Goal: Task Accomplishment & Management: Manage account settings

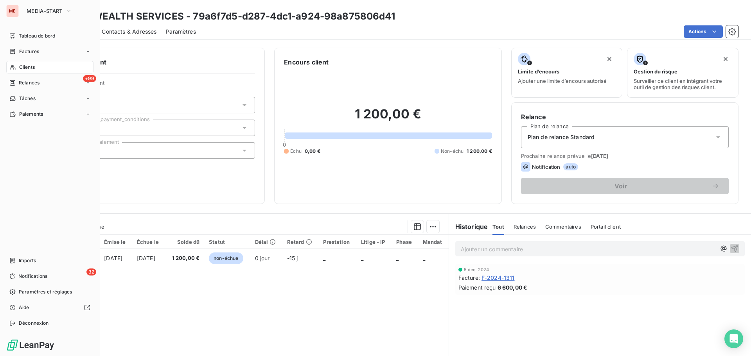
click at [20, 66] on span "Clients" at bounding box center [27, 67] width 16 height 7
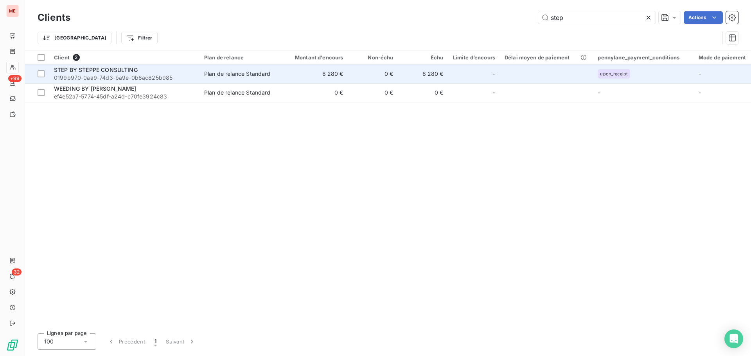
type input "step"
click at [119, 72] on span "STEP BY STEPPE CONSULTING" at bounding box center [96, 69] width 84 height 7
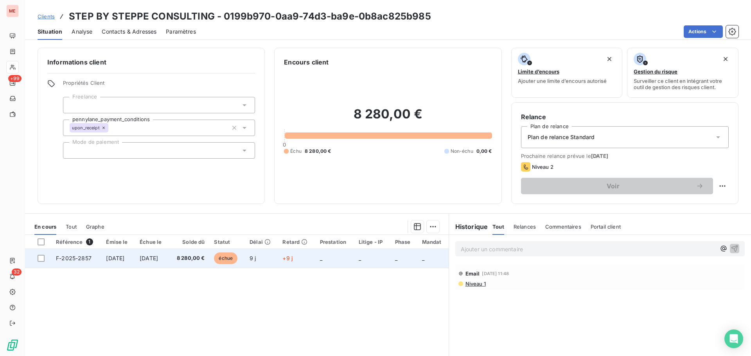
click at [188, 263] on td "8 280,00 €" at bounding box center [189, 258] width 40 height 19
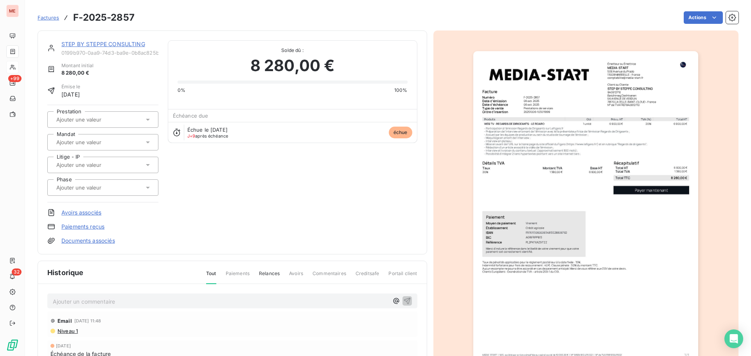
click at [109, 43] on link "STEP BY STEPPE CONSULTING" at bounding box center [103, 44] width 84 height 7
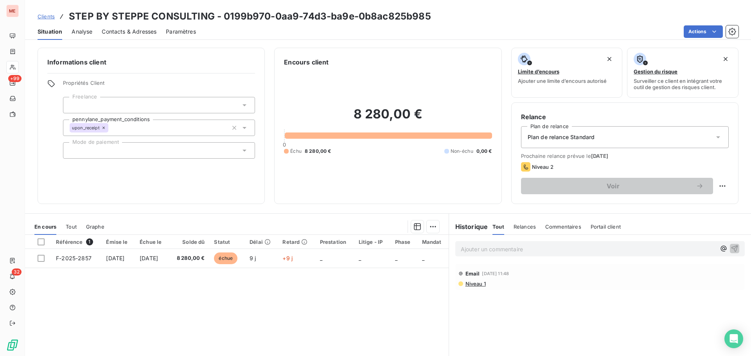
click at [118, 31] on span "Contacts & Adresses" at bounding box center [129, 32] width 55 height 8
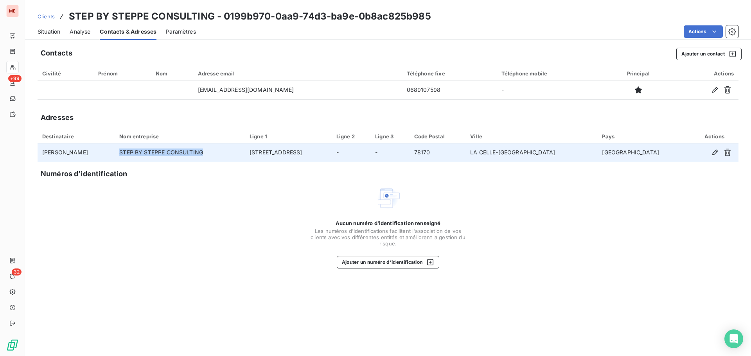
drag, startPoint x: 229, startPoint y: 152, endPoint x: 145, endPoint y: 150, distance: 84.5
click at [145, 150] on td "STEP BY STEPPE CONSULTING" at bounding box center [180, 152] width 130 height 19
copy td "STEP BY STEPPE CONSULTING"
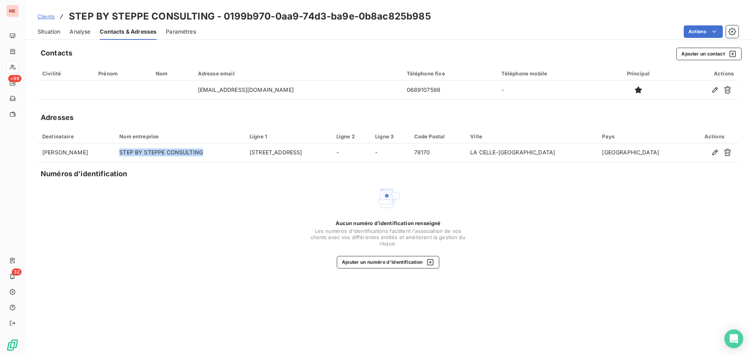
click at [50, 32] on span "Situation" at bounding box center [49, 32] width 23 height 8
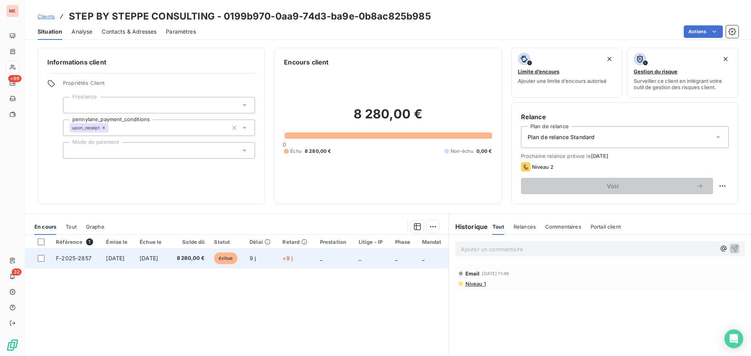
click at [155, 260] on span "6 oct. 2025" at bounding box center [149, 258] width 18 height 7
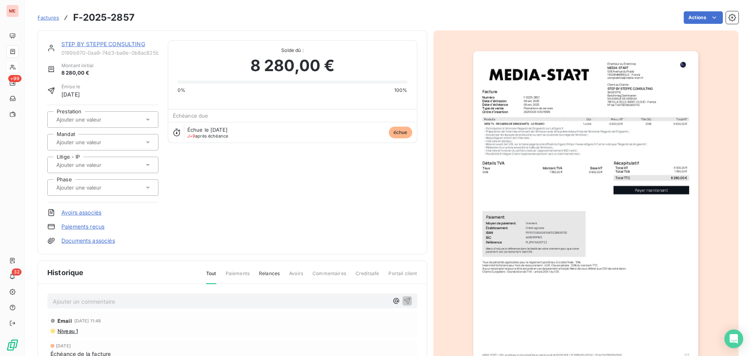
click at [134, 182] on div at bounding box center [102, 187] width 111 height 16
click at [194, 176] on div "STEP BY STEPPE CONSULTING 0199b970-0aa9-74d3-ba9e-0b8ac825b985 Montant initial …" at bounding box center [232, 142] width 370 height 204
click at [81, 43] on link "STEP BY STEPPE CONSULTING" at bounding box center [103, 44] width 84 height 7
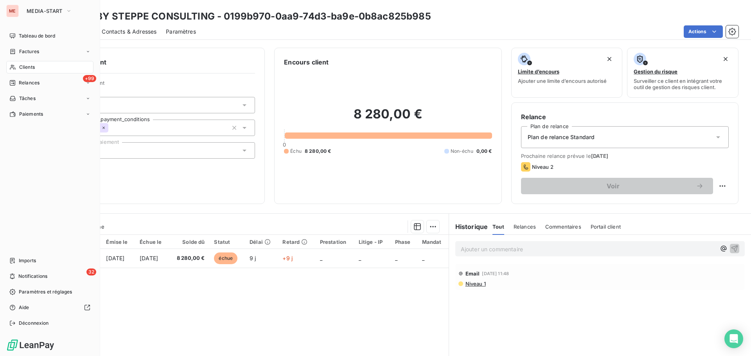
click at [25, 67] on span "Clients" at bounding box center [27, 67] width 16 height 7
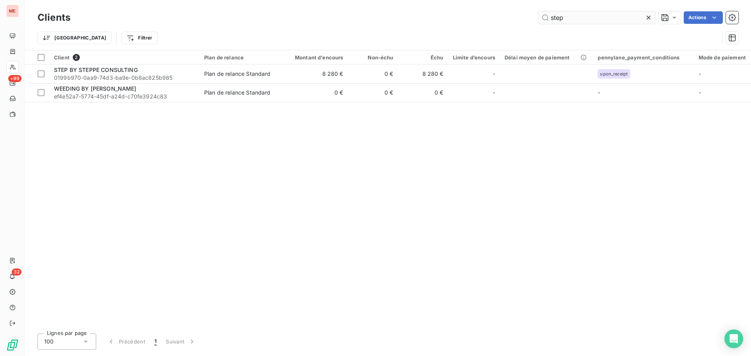
click at [554, 20] on input "step" at bounding box center [596, 17] width 117 height 13
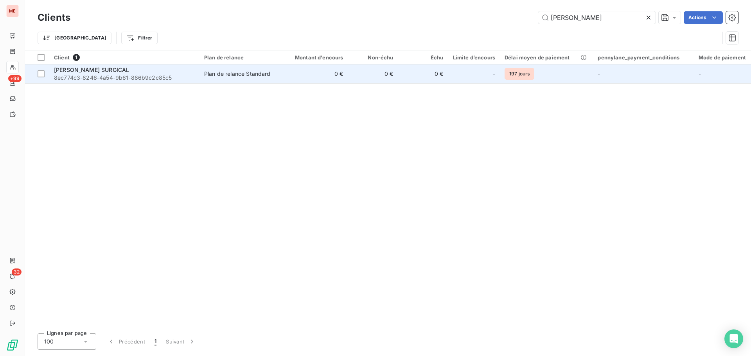
type input "peters"
click at [293, 75] on td "0 €" at bounding box center [314, 74] width 67 height 19
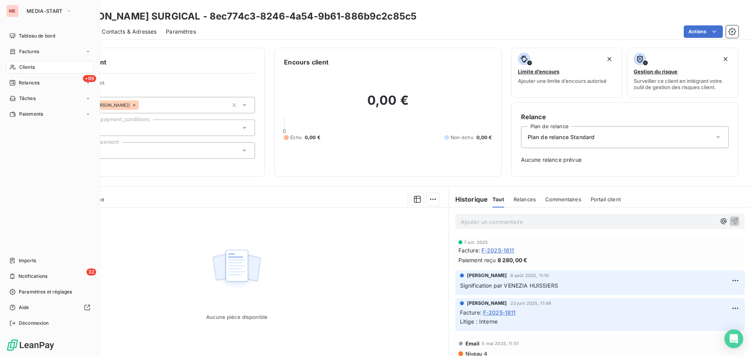
click at [14, 68] on icon at bounding box center [12, 67] width 5 height 5
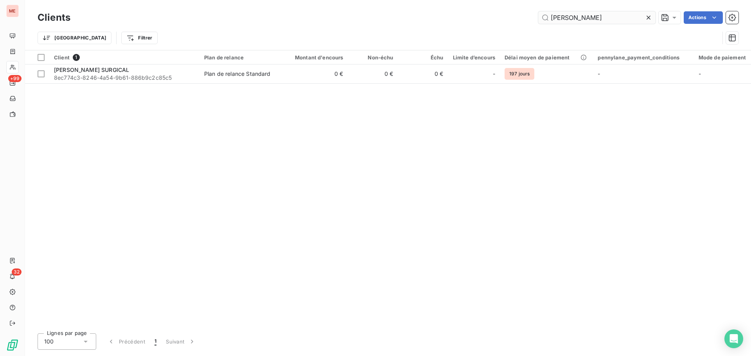
click at [556, 22] on input "peters" at bounding box center [596, 17] width 117 height 13
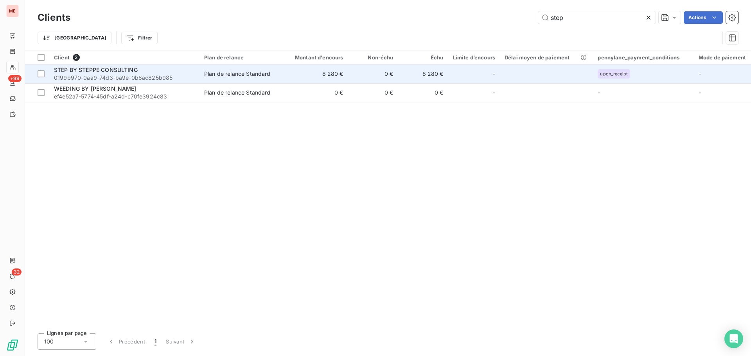
type input "step"
click at [148, 70] on div "STEP BY STEPPE CONSULTING" at bounding box center [124, 70] width 141 height 8
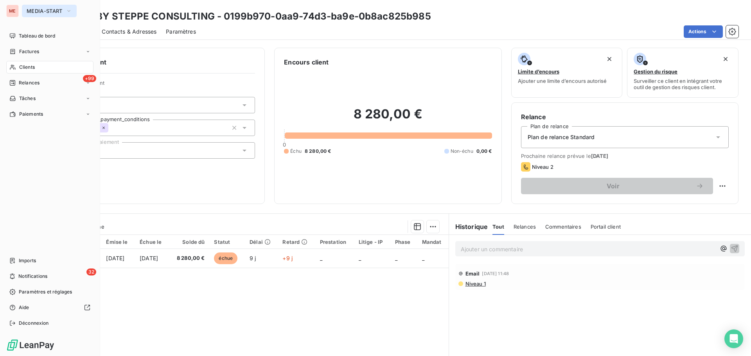
click at [38, 9] on span "MEDIA-START" at bounding box center [45, 11] width 36 height 6
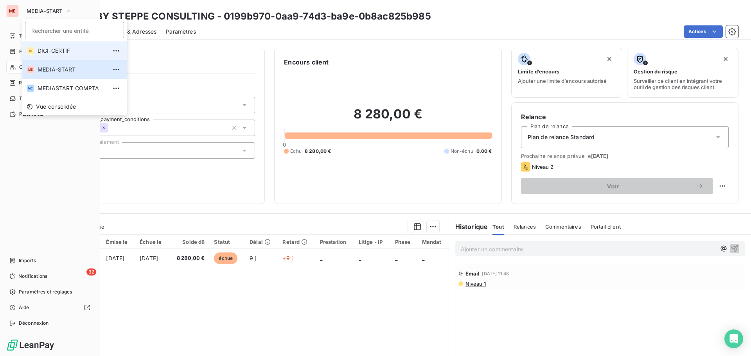
click at [46, 54] on span "DIGI-CERTIF" at bounding box center [72, 51] width 69 height 8
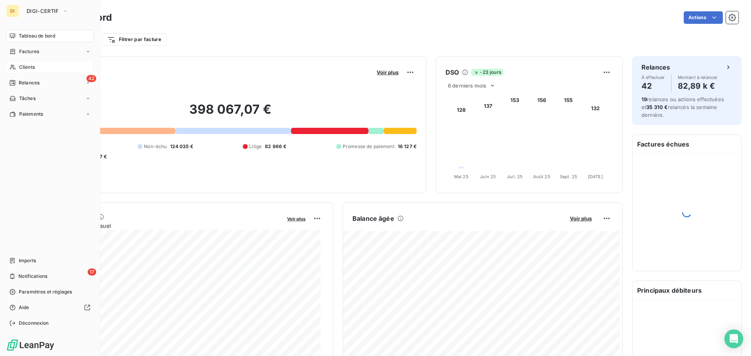
click at [35, 66] on span "Clients" at bounding box center [27, 67] width 16 height 7
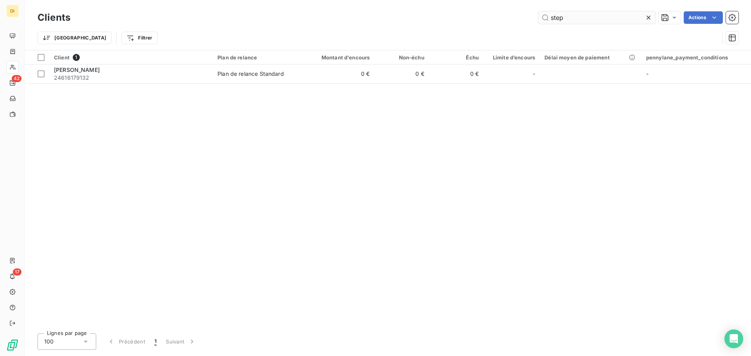
click at [562, 13] on input "step" at bounding box center [596, 17] width 117 height 13
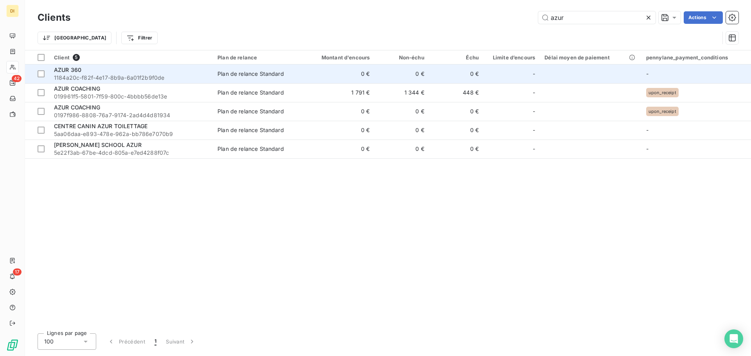
type input "azur"
click at [160, 77] on span "1184a20c-f82f-4e17-8b9a-6a01f2b9f0de" at bounding box center [131, 78] width 154 height 8
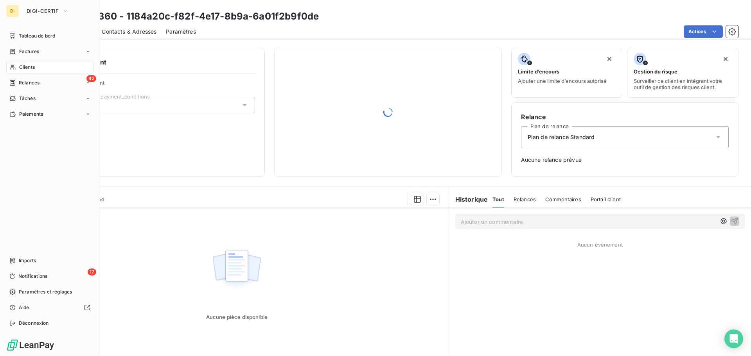
click at [28, 62] on div "Clients" at bounding box center [49, 67] width 87 height 13
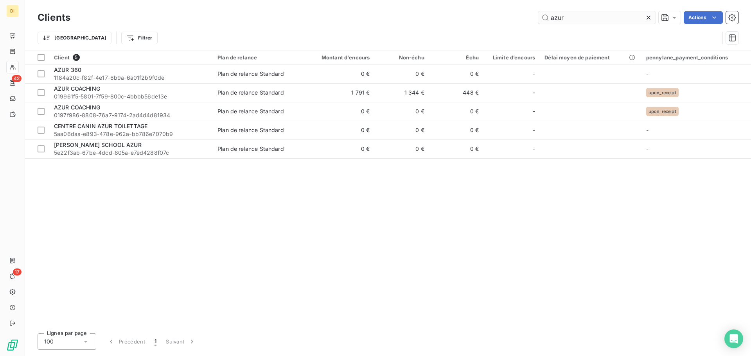
click at [574, 21] on input "azur" at bounding box center [596, 17] width 117 height 13
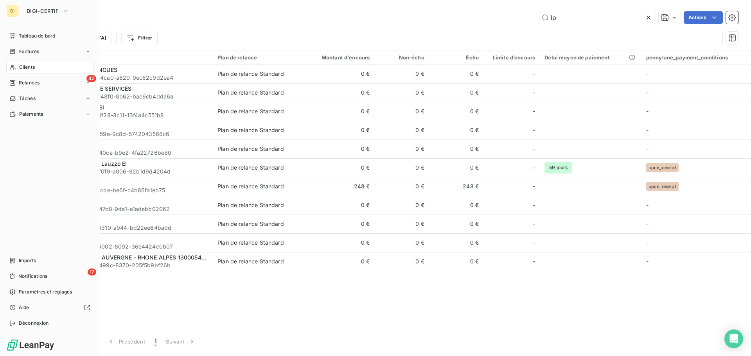
type input "lp"
click at [44, 10] on span "DIGI-CERTIF" at bounding box center [43, 11] width 32 height 6
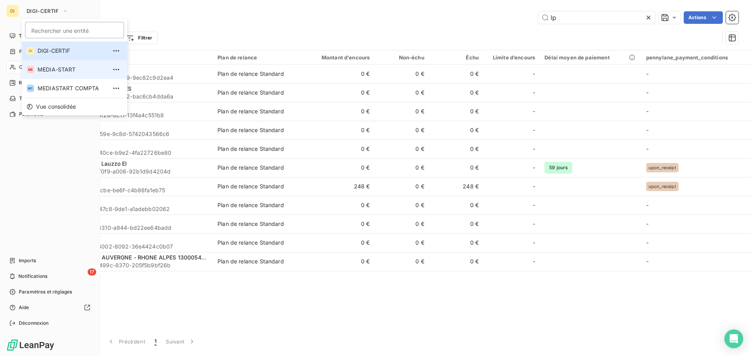
click at [51, 67] on span "MEDIA-START" at bounding box center [72, 70] width 69 height 8
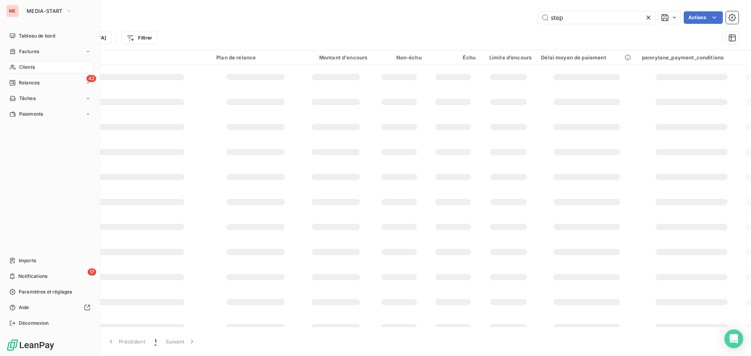
type input "lp"
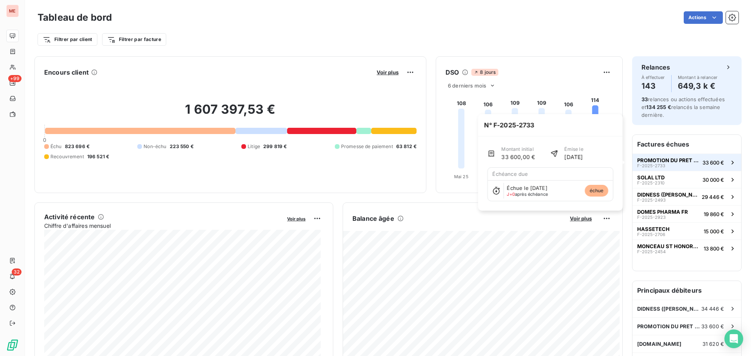
click at [658, 161] on span "PROMOTION DU PRET A PORTER (PIMKIE)" at bounding box center [668, 160] width 62 height 6
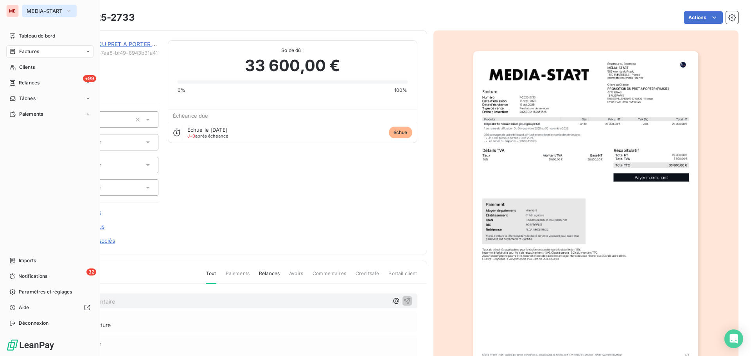
click at [38, 9] on span "MEDIA-START" at bounding box center [45, 11] width 36 height 6
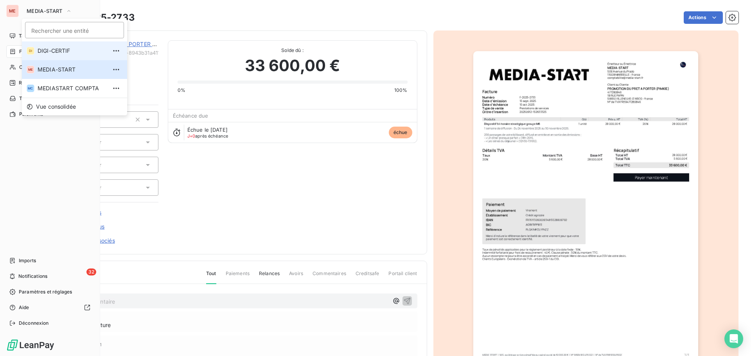
click at [47, 51] on span "DIGI-CERTIF" at bounding box center [72, 51] width 69 height 8
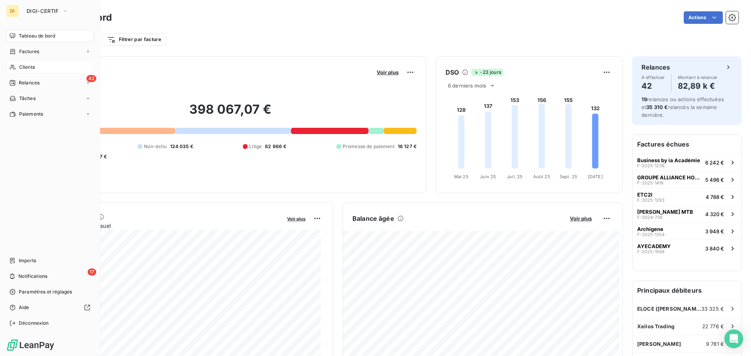
click at [37, 71] on div "Clients" at bounding box center [49, 67] width 87 height 13
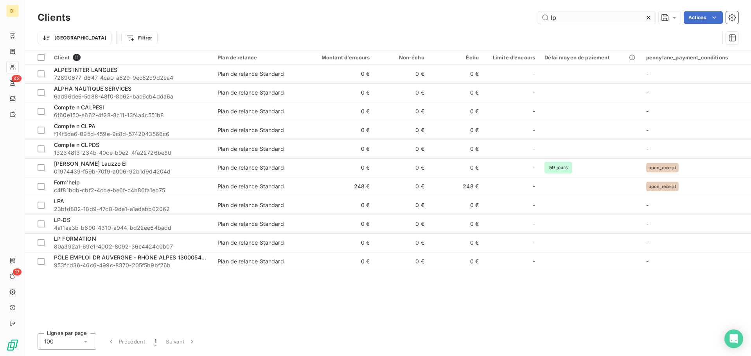
click at [579, 12] on input "lp" at bounding box center [596, 17] width 117 height 13
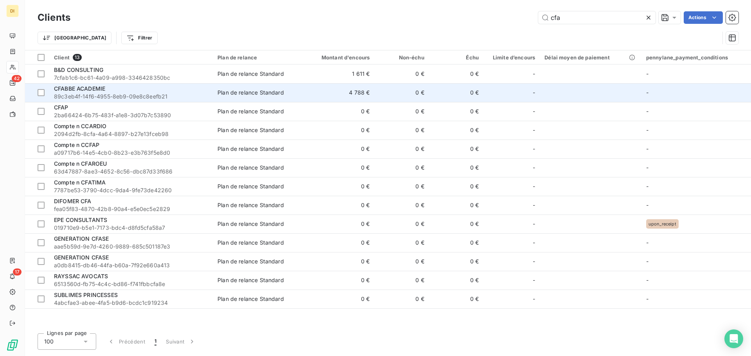
type input "cfa"
click at [197, 91] on div "CFABBE ACADEMIE" at bounding box center [131, 89] width 154 height 8
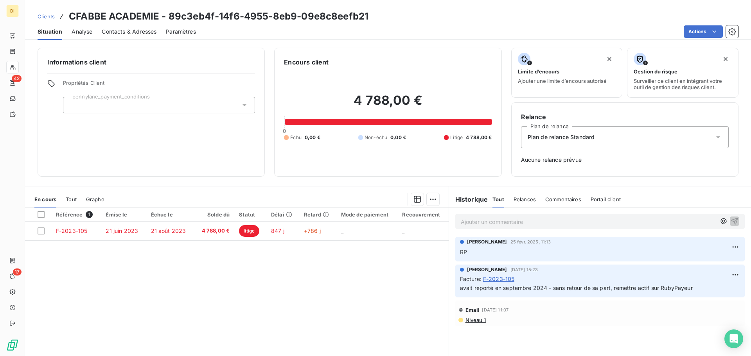
click at [559, 147] on div "Plan de relance Standard" at bounding box center [625, 137] width 208 height 22
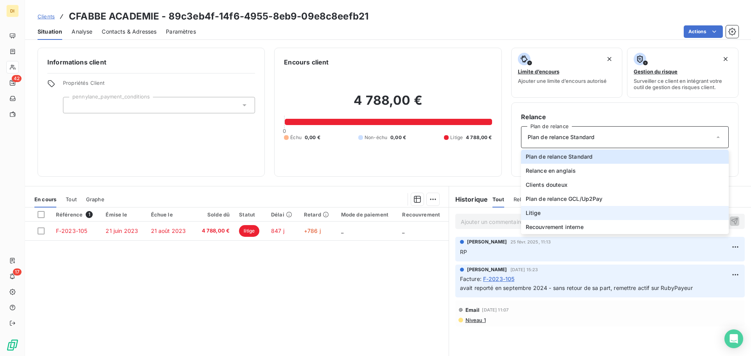
click at [537, 212] on li "Litige" at bounding box center [625, 213] width 208 height 14
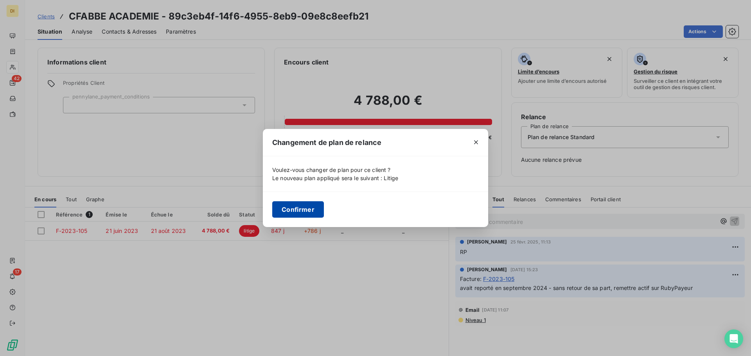
click at [316, 215] on button "Confirmer" at bounding box center [298, 209] width 52 height 16
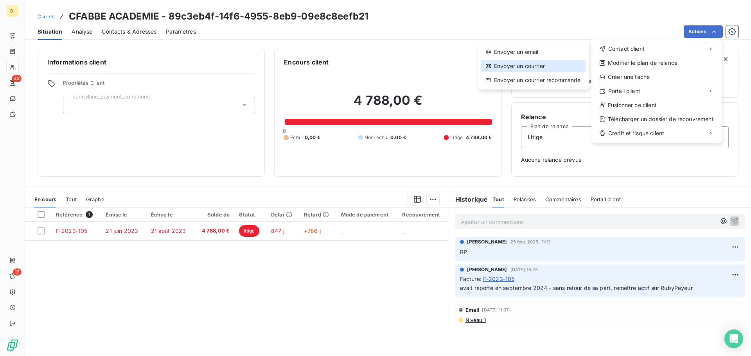
click at [542, 65] on div "Envoyer un courrier" at bounding box center [532, 66] width 105 height 13
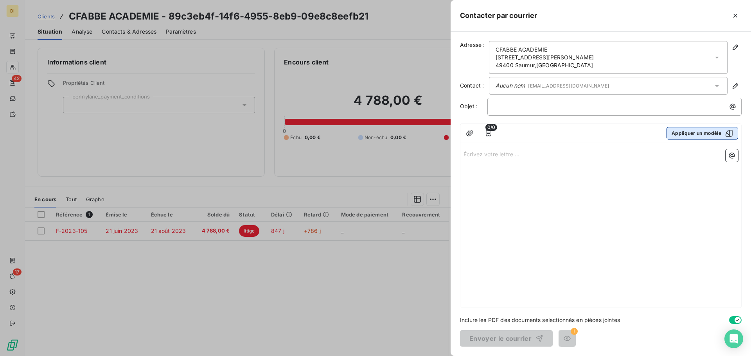
click at [726, 137] on button "Appliquer un modèle" at bounding box center [702, 133] width 72 height 13
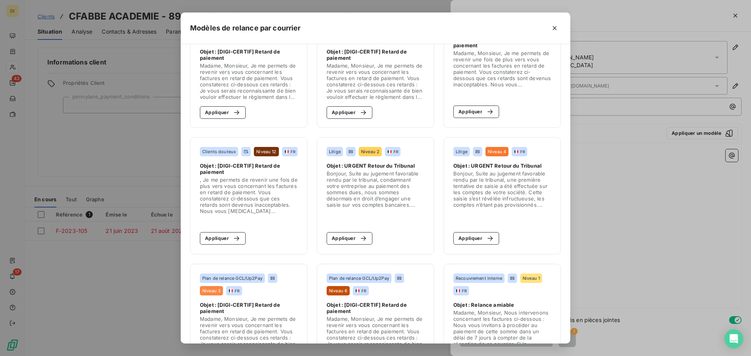
scroll to position [43, 0]
click at [355, 240] on div "button" at bounding box center [361, 238] width 12 height 8
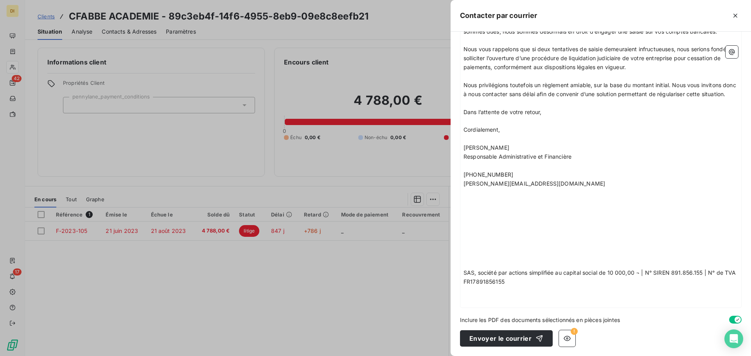
scroll to position [0, 0]
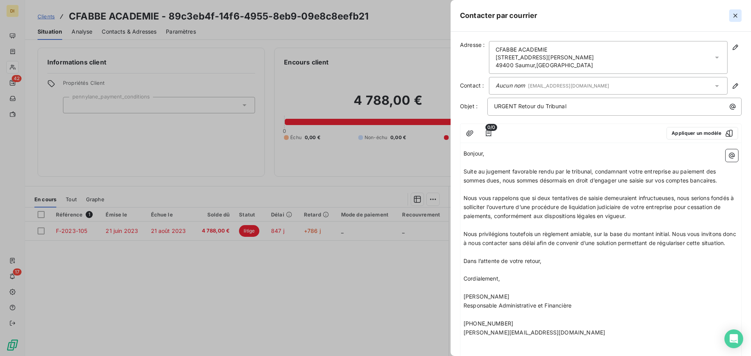
click at [736, 16] on icon "button" at bounding box center [735, 16] width 4 height 4
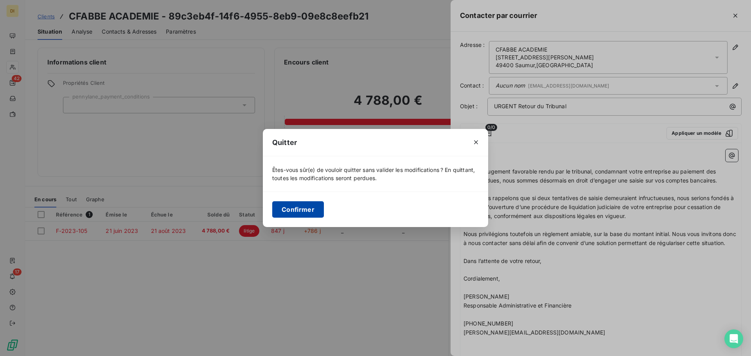
click at [304, 214] on button "Confirmer" at bounding box center [298, 209] width 52 height 16
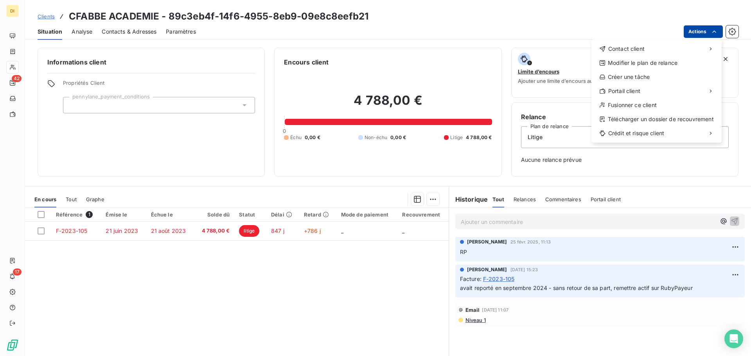
click at [718, 30] on html "DI 42 17 Clients CFABBE ACADEMIE - 89c3eb4f-14f6-4955-8eb9-09e8c8eefb21 Situati…" at bounding box center [375, 178] width 751 height 356
click at [550, 48] on div "Envoyer un email" at bounding box center [532, 52] width 105 height 13
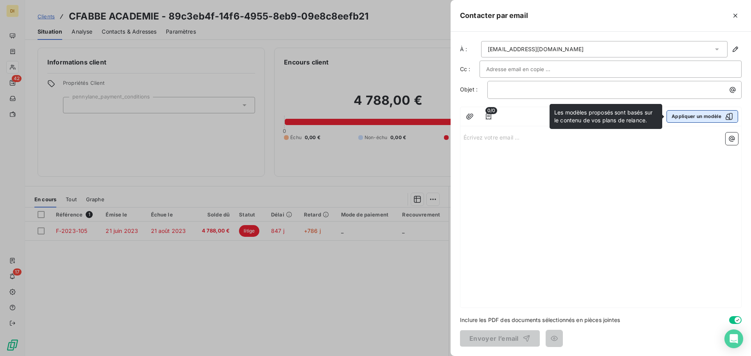
click at [728, 122] on button "Appliquer un modèle" at bounding box center [702, 116] width 72 height 13
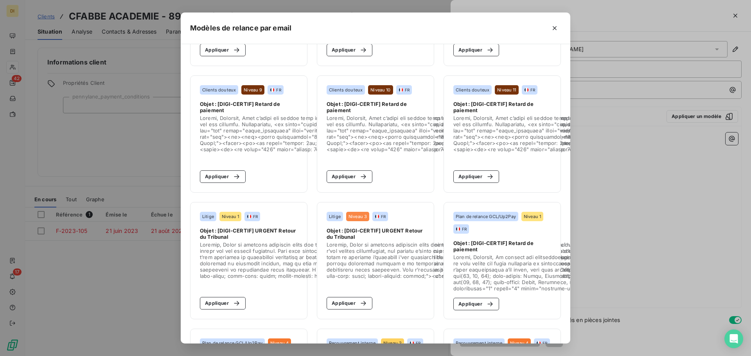
scroll to position [361, 0]
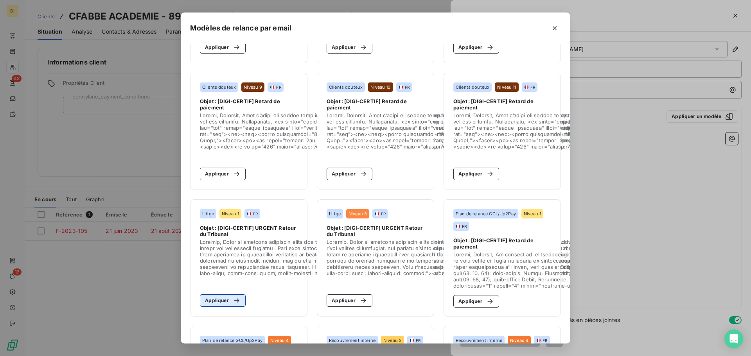
click at [229, 296] on button "Appliquer" at bounding box center [223, 300] width 46 height 13
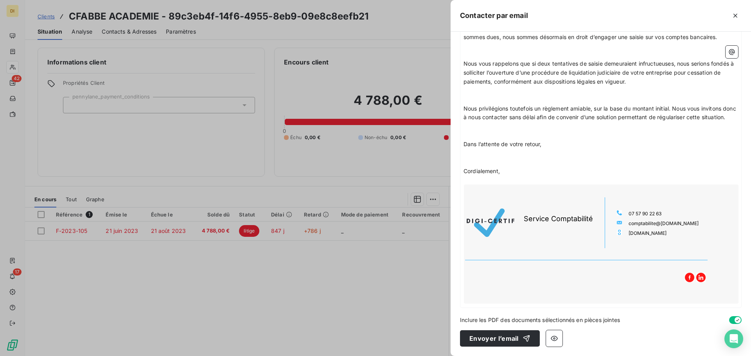
scroll to position [145, 0]
click at [493, 338] on button "Envoyer l’email" at bounding box center [500, 338] width 80 height 16
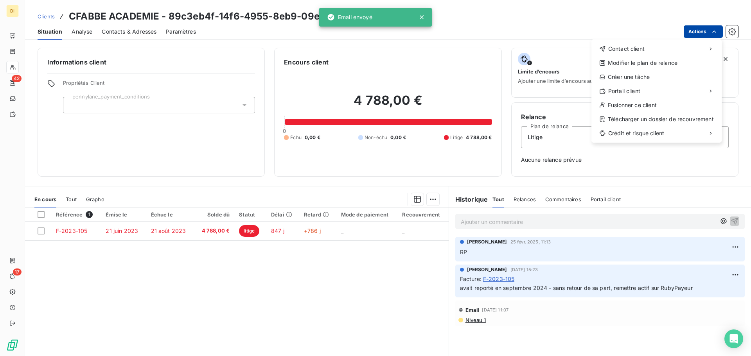
click at [699, 28] on html "DI 42 17 Clients CFABBE ACADEMIE - 89c3eb4f-14f6-4955-8eb9-09e8c8eefb21 Situati…" at bounding box center [375, 178] width 751 height 356
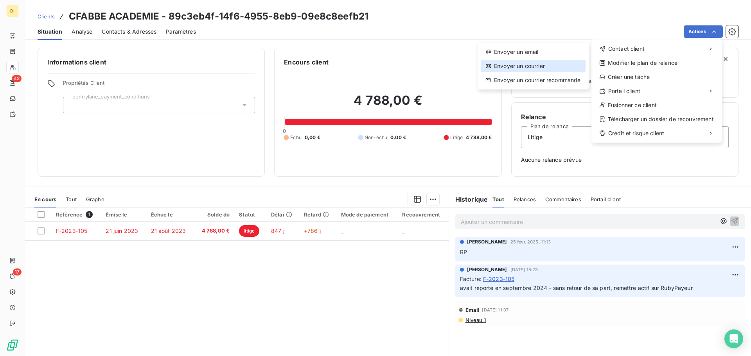
click at [557, 71] on div "Envoyer un courrier" at bounding box center [532, 66] width 105 height 13
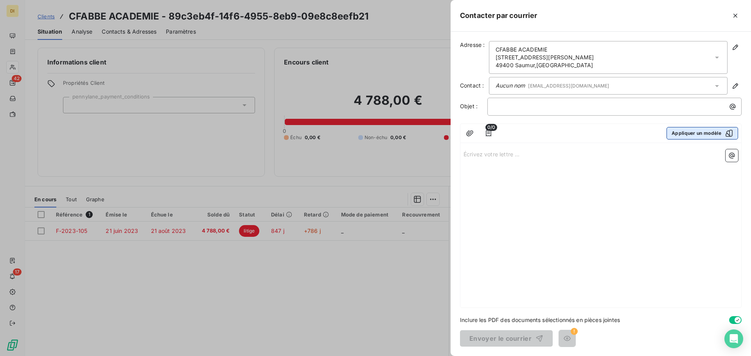
click at [699, 131] on button "Appliquer un modèle" at bounding box center [702, 133] width 72 height 13
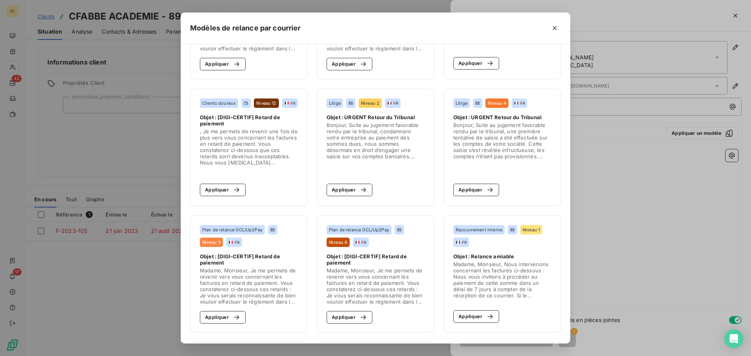
scroll to position [97, 0]
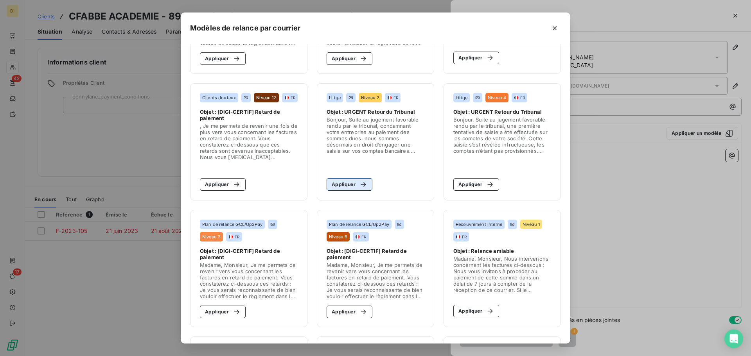
click at [345, 186] on button "Appliquer" at bounding box center [349, 184] width 46 height 13
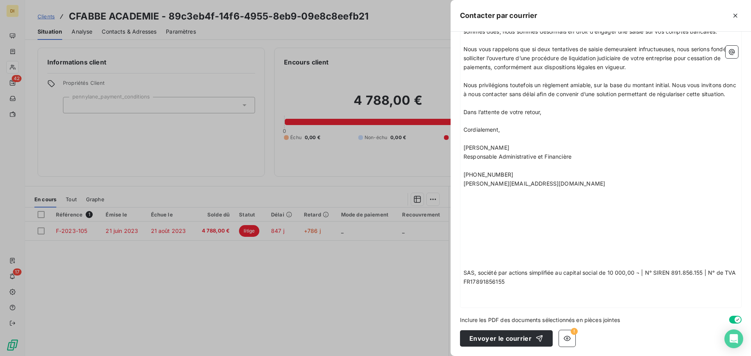
scroll to position [0, 0]
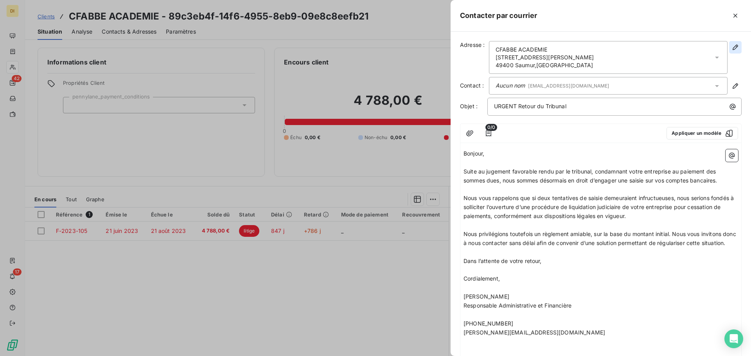
click at [731, 47] on icon "button" at bounding box center [735, 47] width 8 height 8
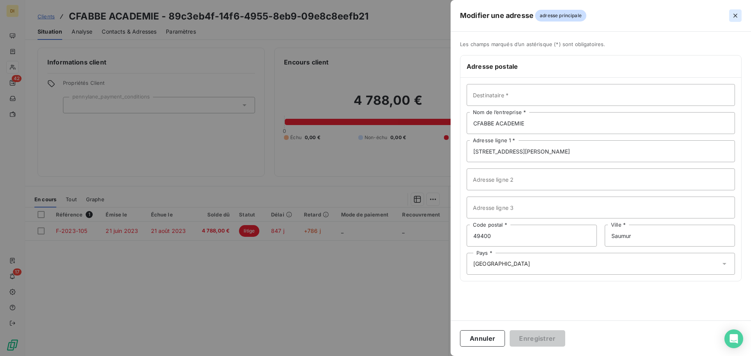
click at [736, 14] on icon "button" at bounding box center [735, 16] width 8 height 8
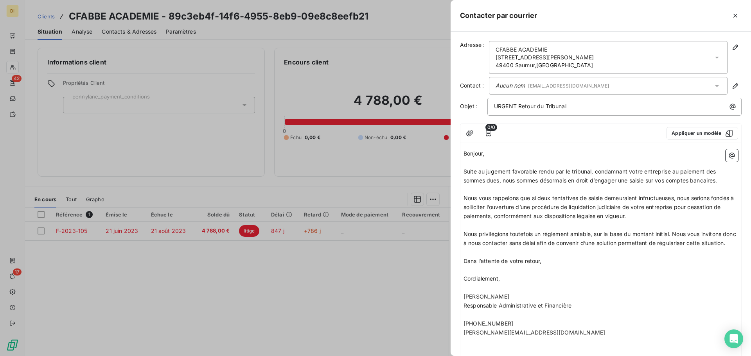
click at [736, 14] on icon "button" at bounding box center [735, 16] width 8 height 8
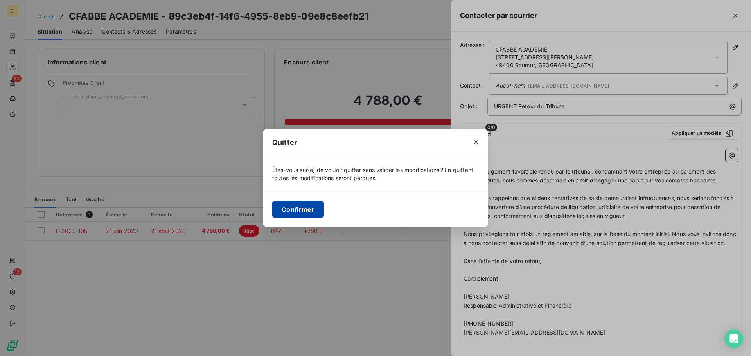
click at [304, 207] on button "Confirmer" at bounding box center [298, 209] width 52 height 16
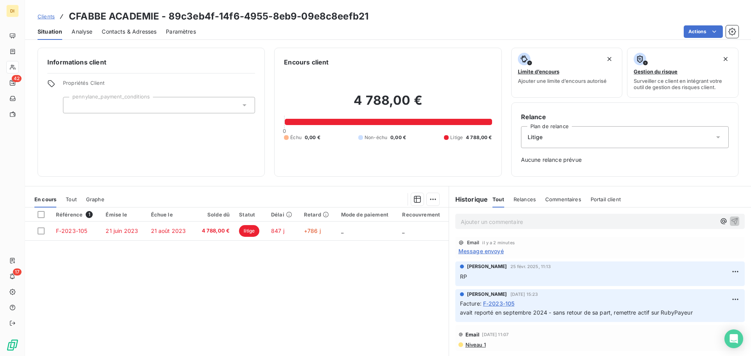
click at [121, 28] on span "Contacts & Adresses" at bounding box center [129, 32] width 55 height 8
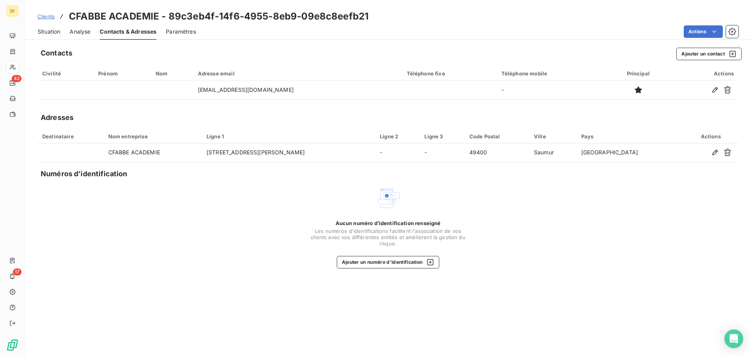
click at [54, 30] on span "Situation" at bounding box center [49, 32] width 23 height 8
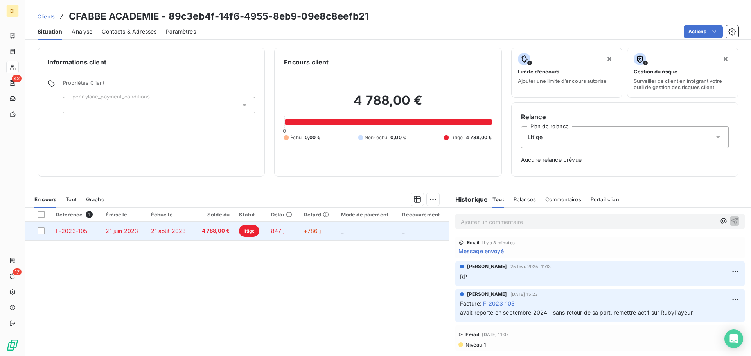
click at [141, 233] on td "21 juin 2023" at bounding box center [123, 231] width 45 height 19
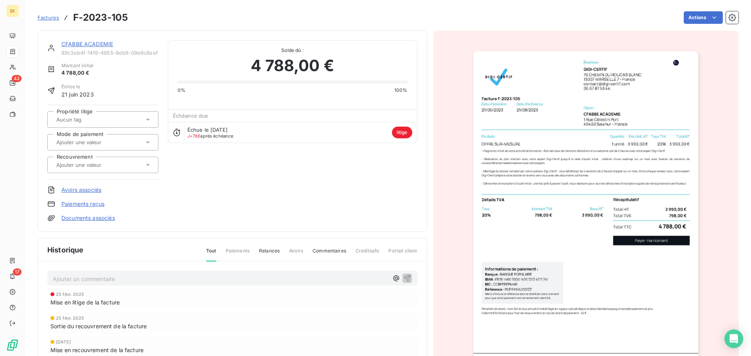
click at [102, 219] on link "Documents associés" at bounding box center [88, 218] width 54 height 8
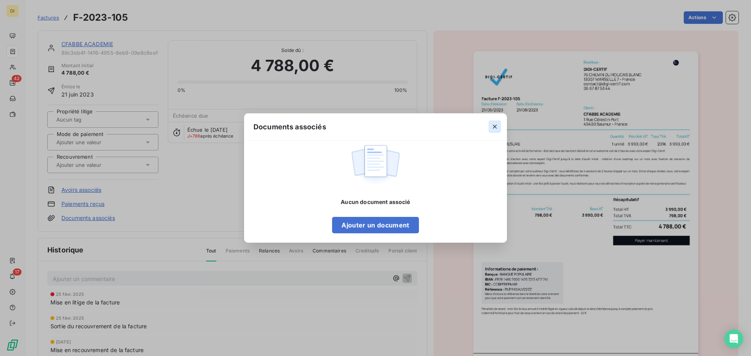
click at [495, 127] on icon "button" at bounding box center [495, 127] width 8 height 8
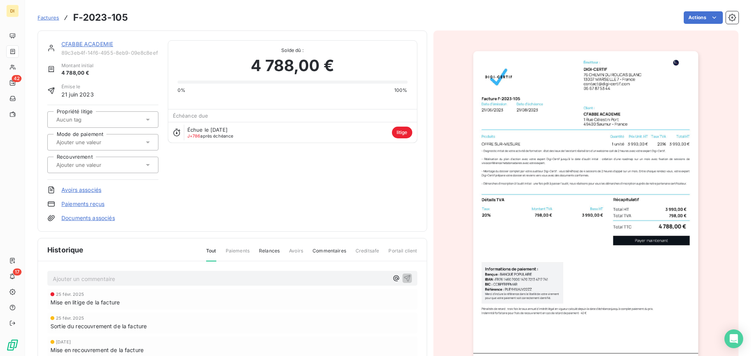
click at [95, 217] on link "Documents associés" at bounding box center [88, 218] width 54 height 8
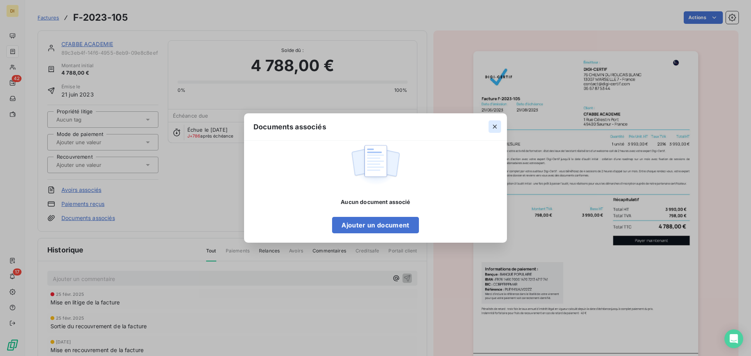
click at [498, 128] on icon "button" at bounding box center [495, 127] width 8 height 8
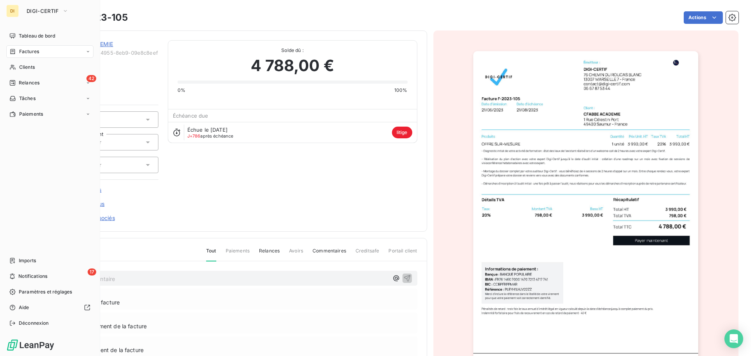
click at [20, 67] on span "Clients" at bounding box center [27, 67] width 16 height 7
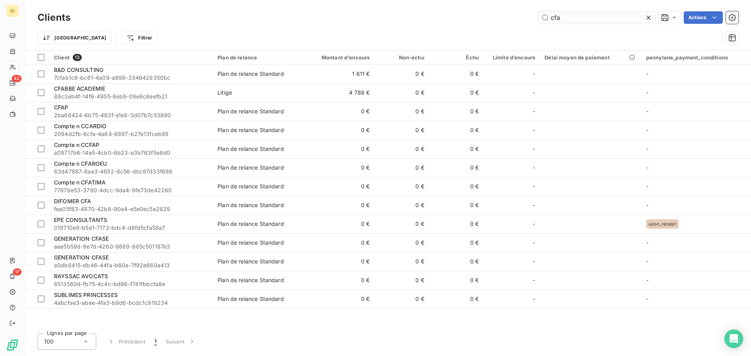
click at [587, 17] on input "cfa" at bounding box center [596, 17] width 117 height 13
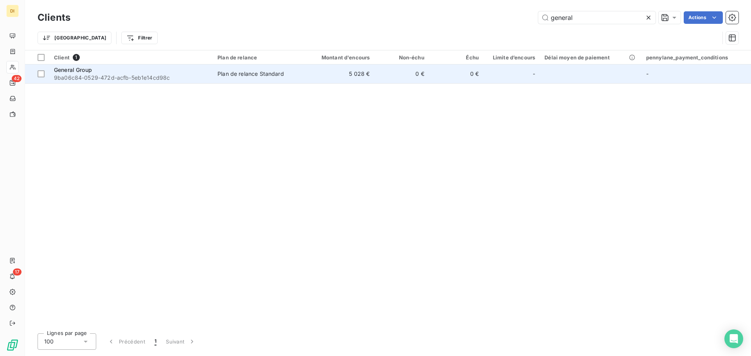
type input "general"
click at [317, 71] on td "5 028 €" at bounding box center [337, 74] width 73 height 19
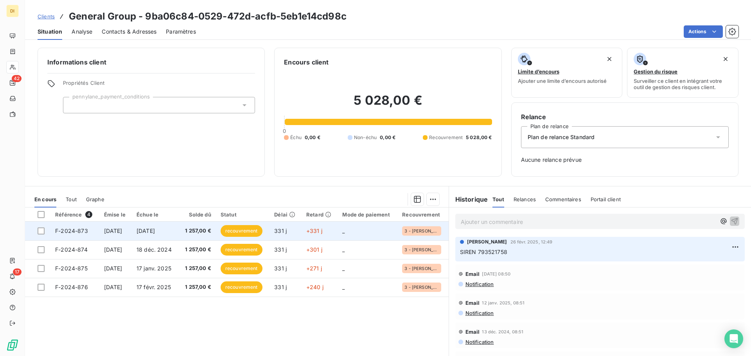
click at [155, 233] on span "18 nov. 2024" at bounding box center [145, 231] width 18 height 7
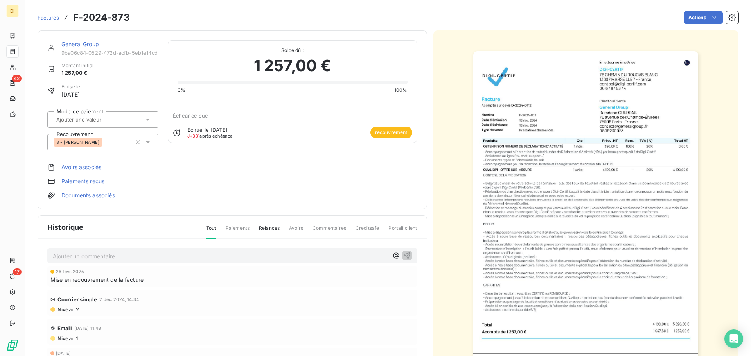
click at [93, 195] on link "Documents associés" at bounding box center [88, 196] width 54 height 8
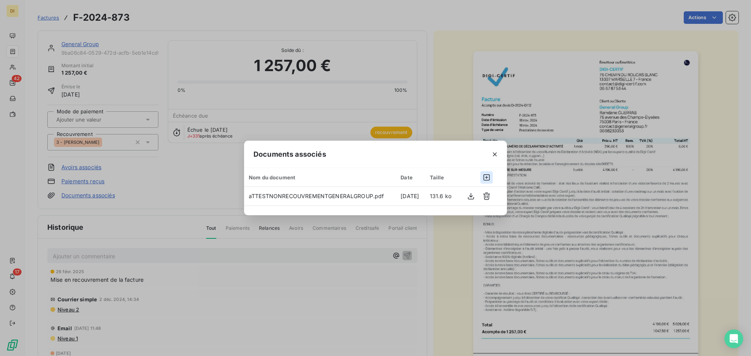
click at [484, 181] on icon "button" at bounding box center [486, 177] width 6 height 6
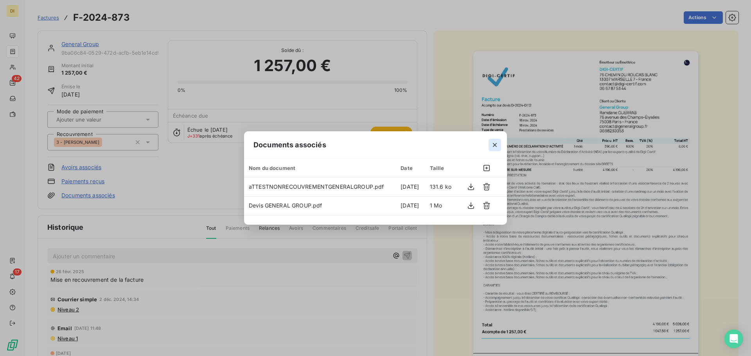
click at [493, 145] on icon "button" at bounding box center [495, 145] width 8 height 8
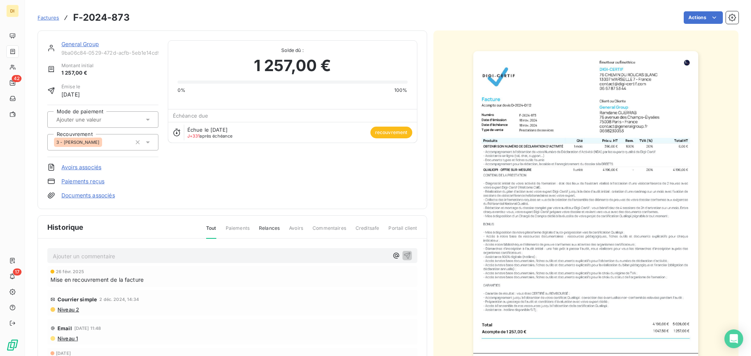
click at [91, 42] on link "General Group" at bounding box center [80, 44] width 38 height 7
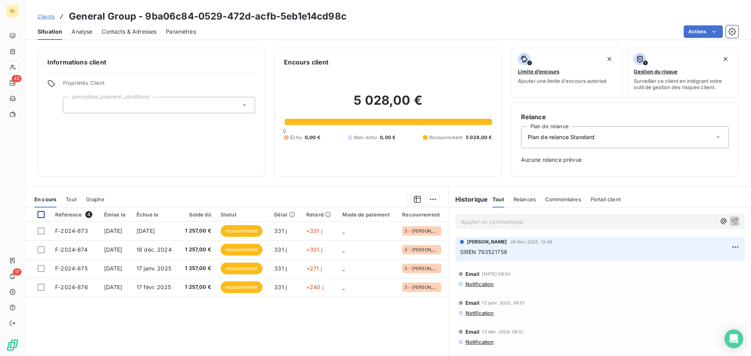
click at [42, 215] on div at bounding box center [41, 214] width 7 height 7
click at [434, 202] on html "DI 42 17 Clients General Group - 9ba06c84-0529-472d-acfb-5eb1e14cd98c Situation…" at bounding box center [375, 178] width 751 height 356
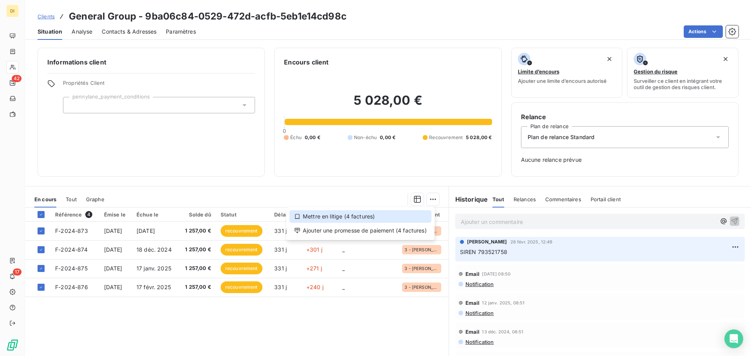
click at [375, 220] on div "Mettre en litige (4 factures)" at bounding box center [360, 216] width 142 height 13
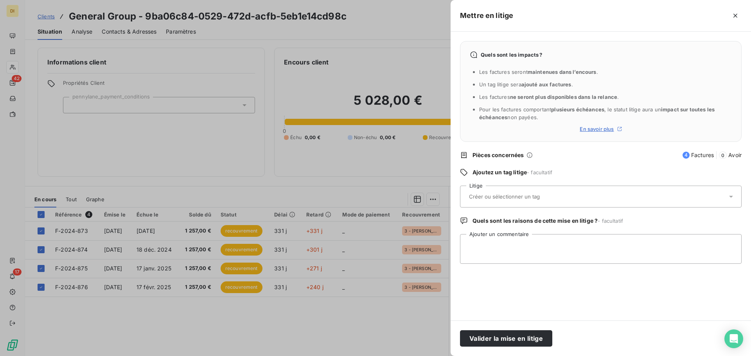
click at [547, 198] on input "text" at bounding box center [525, 196] width 114 height 7
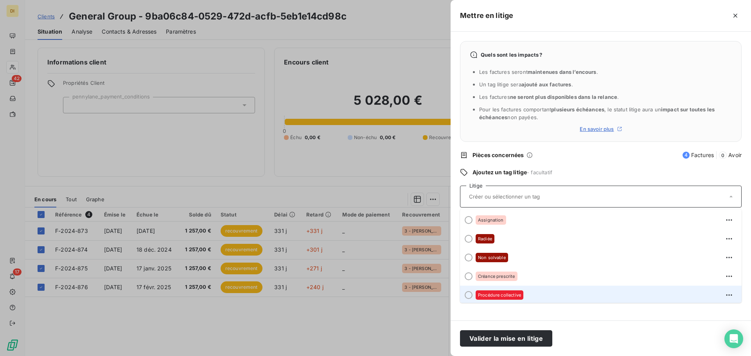
scroll to position [22, 0]
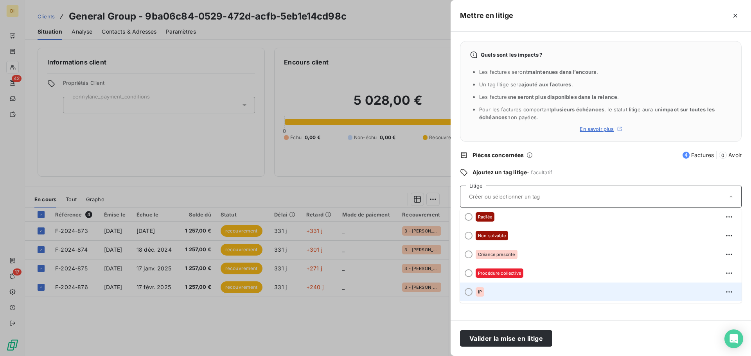
click at [506, 293] on div "IP" at bounding box center [605, 292] width 260 height 13
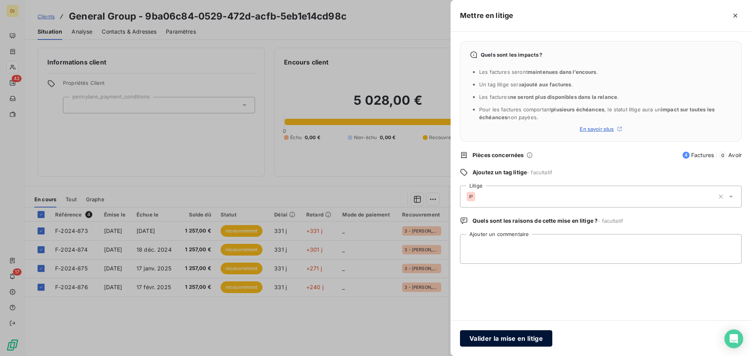
click at [509, 337] on button "Valider la mise en litige" at bounding box center [506, 338] width 92 height 16
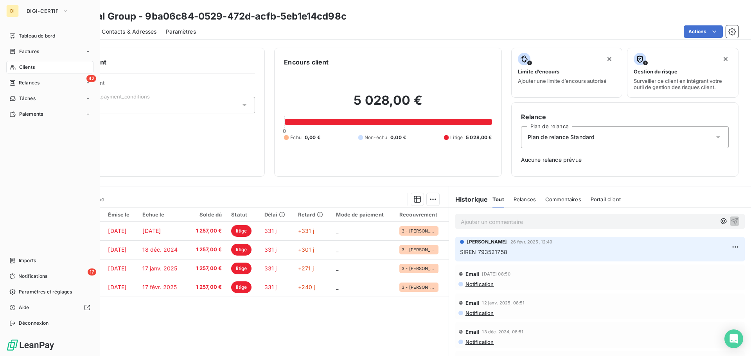
click at [13, 68] on icon at bounding box center [12, 67] width 5 height 5
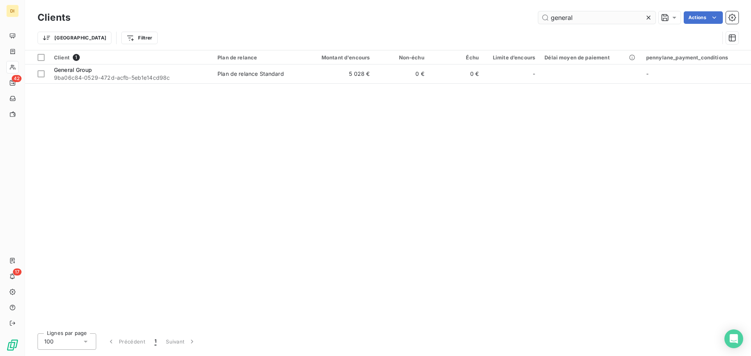
click at [575, 23] on input "general" at bounding box center [596, 17] width 117 height 13
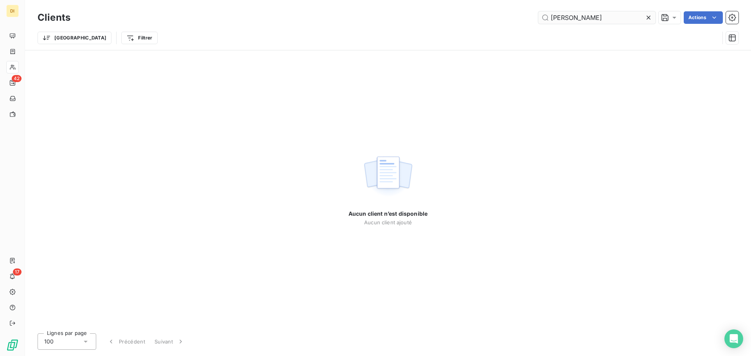
click at [603, 22] on input "peters" at bounding box center [596, 17] width 117 height 13
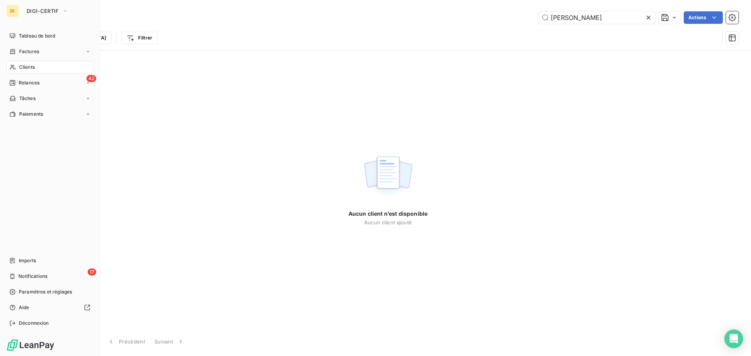
type input "peters"
click at [13, 66] on icon at bounding box center [12, 67] width 7 height 6
click at [25, 72] on div "Clients" at bounding box center [49, 67] width 87 height 13
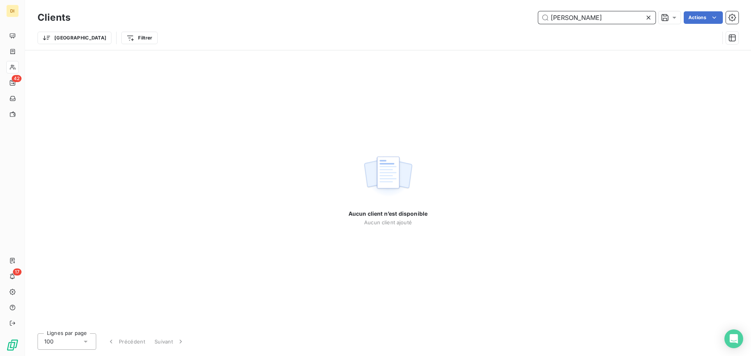
click at [564, 15] on input "peters" at bounding box center [596, 17] width 117 height 13
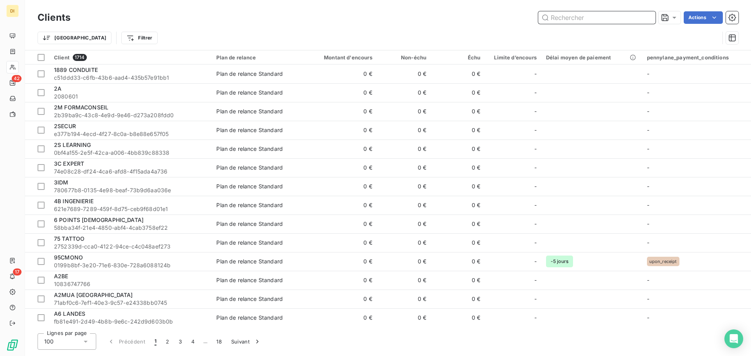
click at [582, 14] on input "text" at bounding box center [596, 17] width 117 height 13
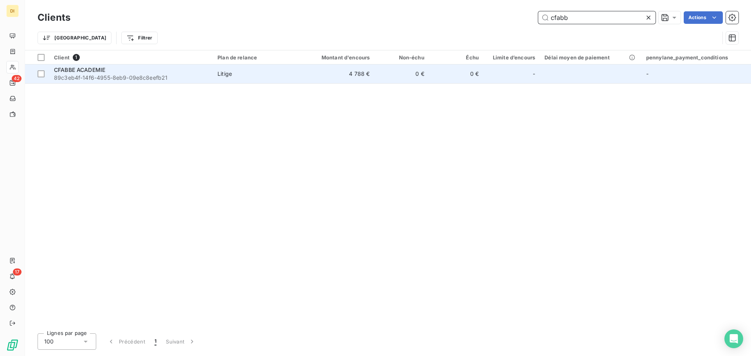
type input "cfabb"
click at [188, 66] on div "CFABBE ACADEMIE" at bounding box center [131, 70] width 154 height 8
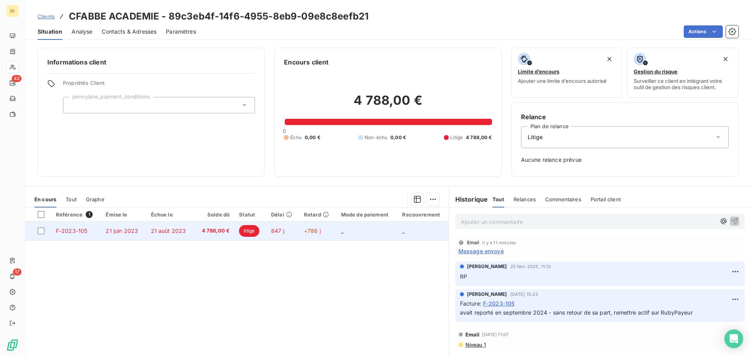
click at [313, 228] on span "+786 j" at bounding box center [312, 231] width 17 height 7
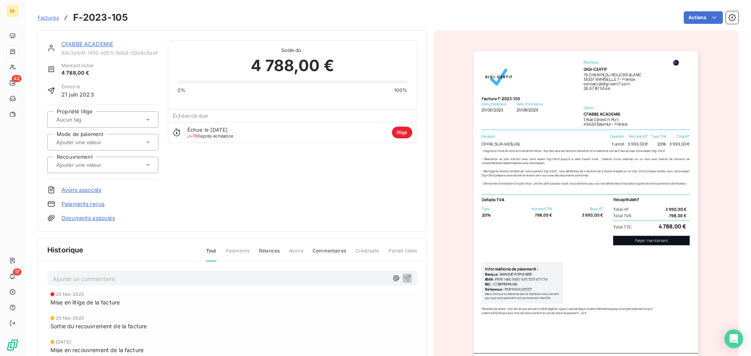
click at [117, 119] on div at bounding box center [99, 120] width 90 height 10
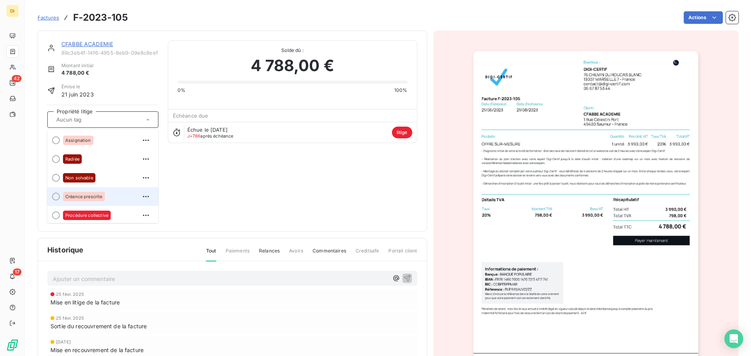
scroll to position [22, 0]
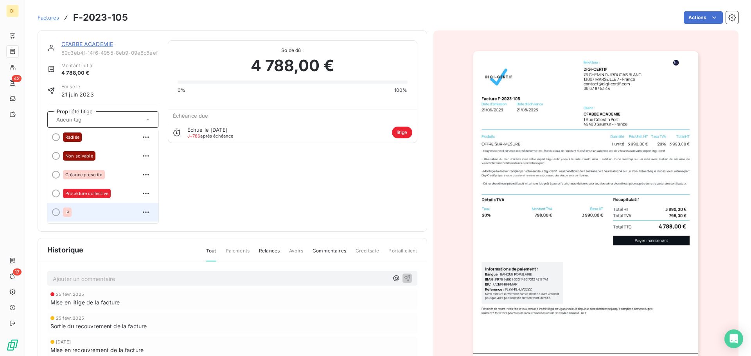
click at [94, 211] on div "IP" at bounding box center [107, 212] width 89 height 13
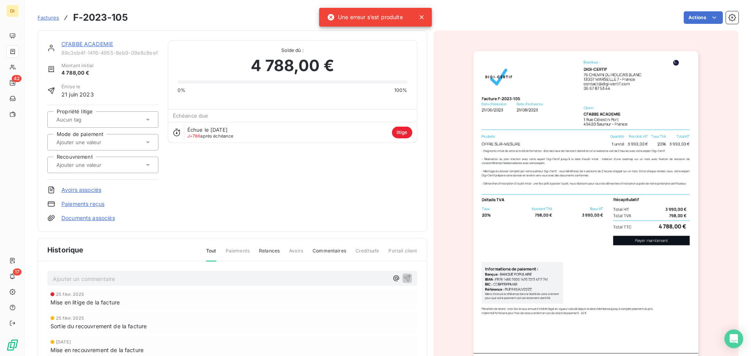
click at [146, 277] on p "Ajouter un commentaire ﻿" at bounding box center [220, 279] width 335 height 10
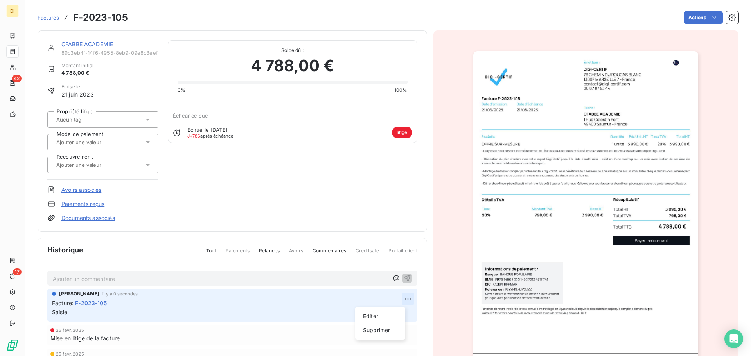
click at [398, 296] on html "DI 42 17 Factures F-2023-105 Actions CFABBE ACADEMIE 89c3eb4f-14f6-4955-8eb9-09…" at bounding box center [375, 178] width 751 height 356
click at [362, 314] on div "Editer" at bounding box center [380, 316] width 44 height 13
click at [53, 312] on span "Saisie" at bounding box center [59, 312] width 15 height 7
click at [102, 49] on div "CFABBE ACADEMIE 89c3eb4f-14f6-4955-8eb9-09e8c8eefb21" at bounding box center [109, 48] width 97 height 16
click at [110, 39] on div "CFABBE ACADEMIE 89c3eb4f-14f6-4955-8eb9-09e8c8eefb21 Montant initial 4 788,00 €…" at bounding box center [232, 130] width 389 height 201
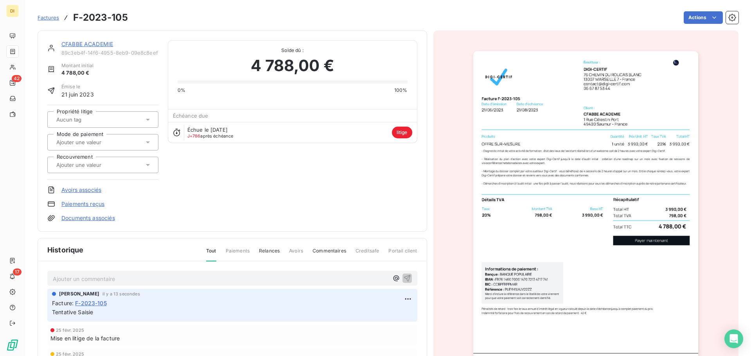
click at [109, 43] on link "CFABBE ACADEMIE" at bounding box center [87, 44] width 52 height 7
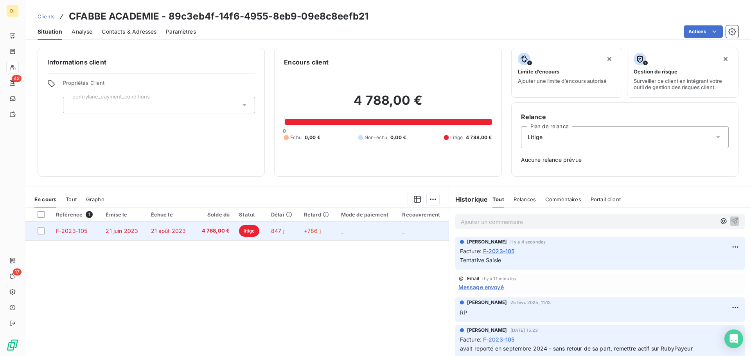
click at [135, 231] on span "21 juin 2023" at bounding box center [122, 231] width 32 height 7
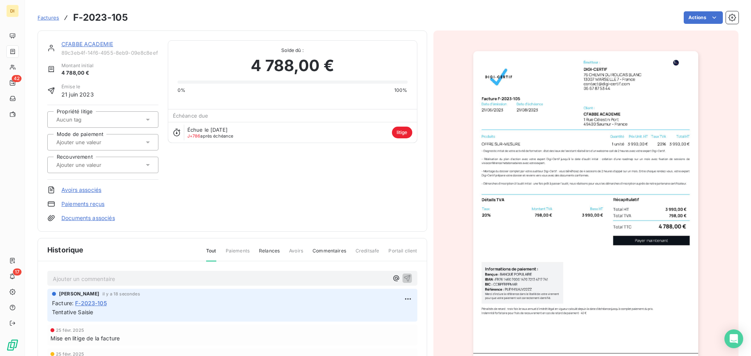
click at [117, 121] on div at bounding box center [99, 120] width 90 height 10
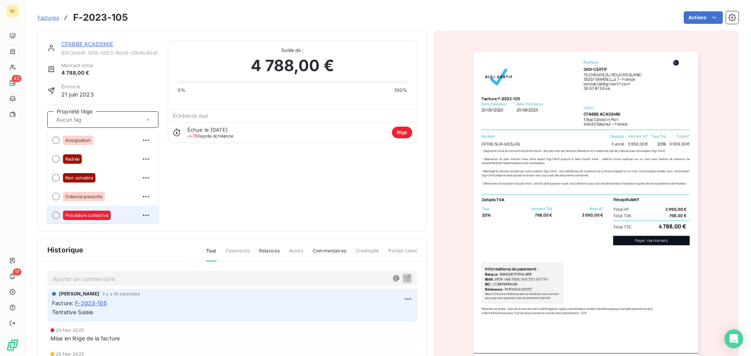
scroll to position [22, 0]
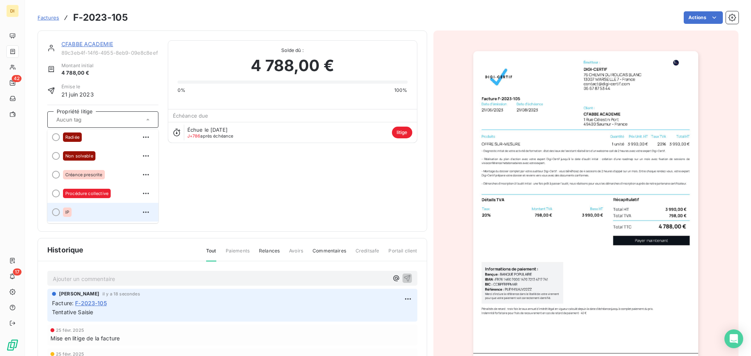
click at [91, 209] on div "IP" at bounding box center [107, 212] width 89 height 13
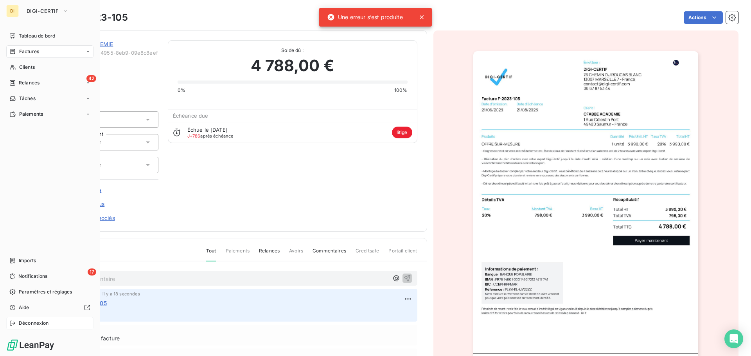
click at [39, 322] on span "Déconnexion" at bounding box center [34, 323] width 30 height 7
